Goal: Task Accomplishment & Management: Complete application form

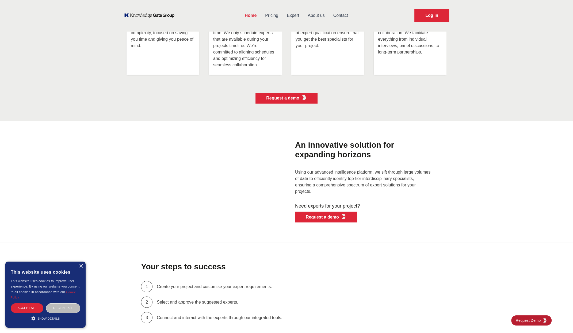
scroll to position [1258, 0]
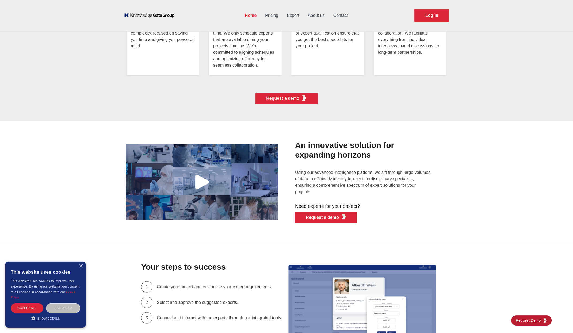
click at [272, 17] on link "Pricing" at bounding box center [272, 16] width 22 height 14
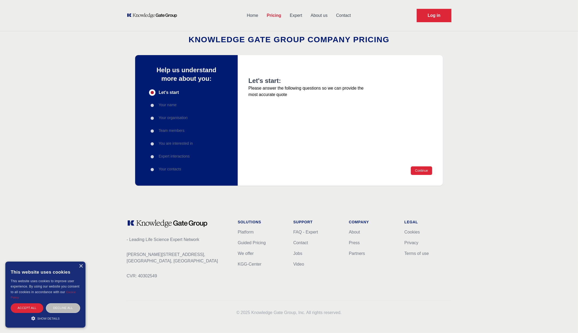
click at [167, 107] on p "Your name" at bounding box center [168, 104] width 18 height 5
click at [170, 113] on ul "Let's start Your name Your organisation Team members You are interested in Expe…" at bounding box center [171, 130] width 44 height 83
click at [420, 168] on button "Continue" at bounding box center [421, 170] width 21 height 9
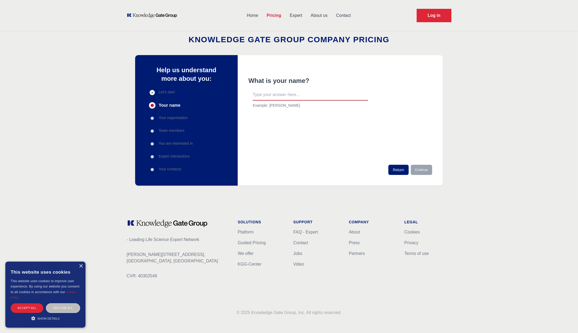
click at [274, 94] on input "text" at bounding box center [310, 94] width 115 height 11
type input "ddfsfd"
click at [425, 167] on button "Continue" at bounding box center [421, 170] width 21 height 10
click at [280, 91] on input "text" at bounding box center [310, 94] width 115 height 11
type input "dfsdfs"
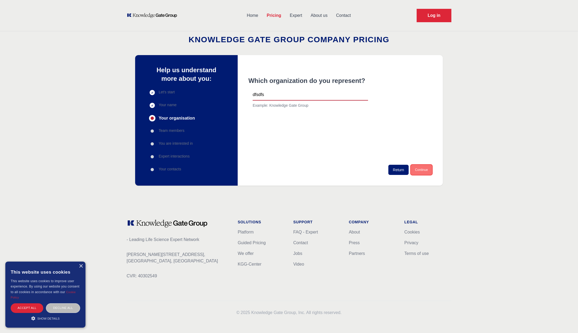
click at [415, 168] on button "Continue" at bounding box center [421, 170] width 21 height 10
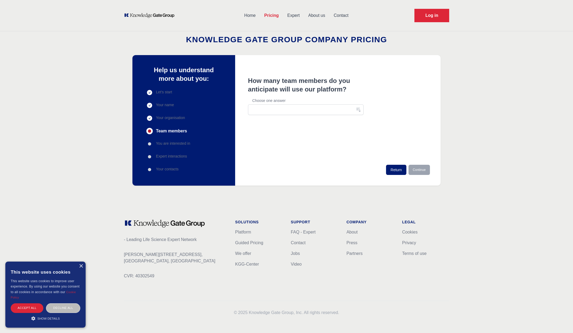
click at [282, 101] on label "Choose one answer" at bounding box center [307, 100] width 111 height 5
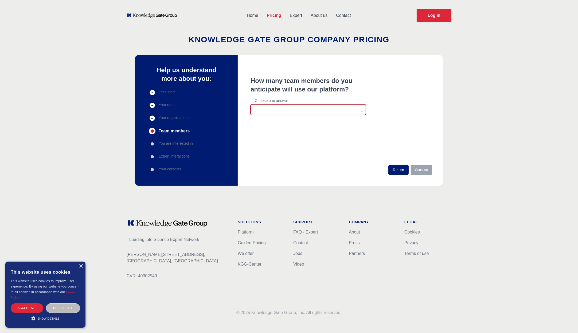
click at [281, 107] on button "button" at bounding box center [308, 109] width 115 height 11
click at [285, 128] on li "11-30" at bounding box center [308, 132] width 115 height 10
click at [424, 171] on button "Continue" at bounding box center [421, 170] width 21 height 10
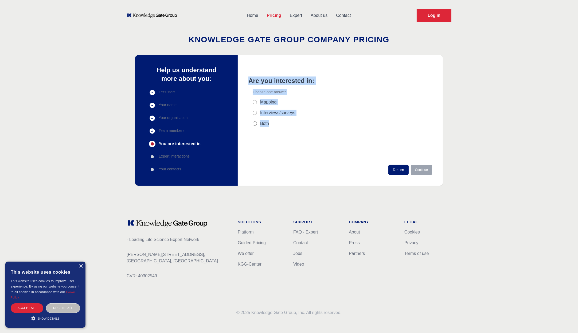
drag, startPoint x: 248, startPoint y: 79, endPoint x: 346, endPoint y: 140, distance: 115.9
click at [346, 140] on div "Are you interested in: Choose one answer Mapping Interviews/surveys Both Return…" at bounding box center [340, 120] width 205 height 130
click at [330, 133] on div "Are you interested in: Choose one answer Mapping Interviews/surveys Both" at bounding box center [309, 120] width 120 height 88
drag, startPoint x: 260, startPoint y: 114, endPoint x: 305, endPoint y: 115, distance: 44.9
click at [305, 115] on div "Interviews/surveys" at bounding box center [310, 113] width 115 height 6
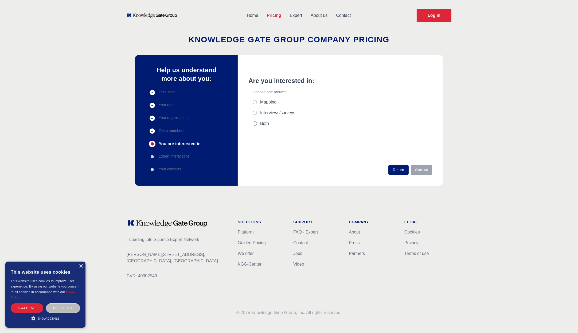
click at [311, 115] on div "Interviews/surveys" at bounding box center [310, 113] width 115 height 6
drag, startPoint x: 278, startPoint y: 78, endPoint x: 350, endPoint y: 135, distance: 91.7
click at [350, 135] on div "Are you interested in: Choose one answer Mapping Interviews/surveys Both Return…" at bounding box center [340, 120] width 205 height 130
click at [158, 154] on div "Expert interactions" at bounding box center [175, 156] width 52 height 6
click at [164, 156] on p "Expert interactions" at bounding box center [174, 155] width 31 height 5
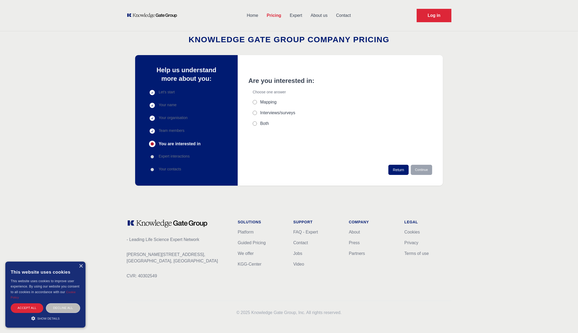
click at [169, 132] on span "Team members" at bounding box center [172, 130] width 26 height 5
click at [264, 102] on label "Mapping" at bounding box center [268, 102] width 16 height 6
click at [257, 102] on input "Mapping" at bounding box center [255, 102] width 4 height 4
radio input "true"
click at [420, 168] on button "Continue" at bounding box center [421, 170] width 21 height 10
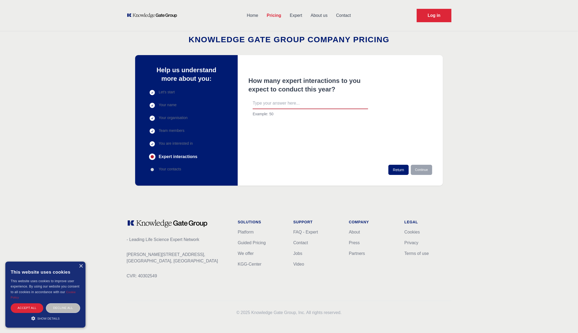
click at [300, 103] on input "text" at bounding box center [310, 103] width 115 height 11
